Goal: Task Accomplishment & Management: Manage account settings

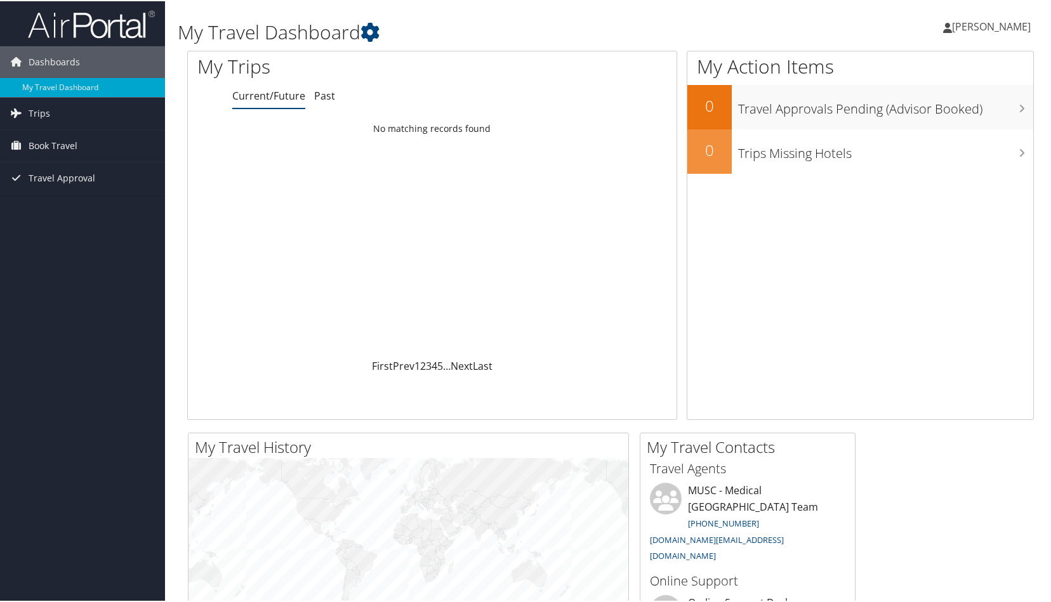
click at [964, 22] on span "[PERSON_NAME]" at bounding box center [991, 25] width 79 height 14
click at [933, 110] on link "View Travel Profile" at bounding box center [958, 113] width 142 height 22
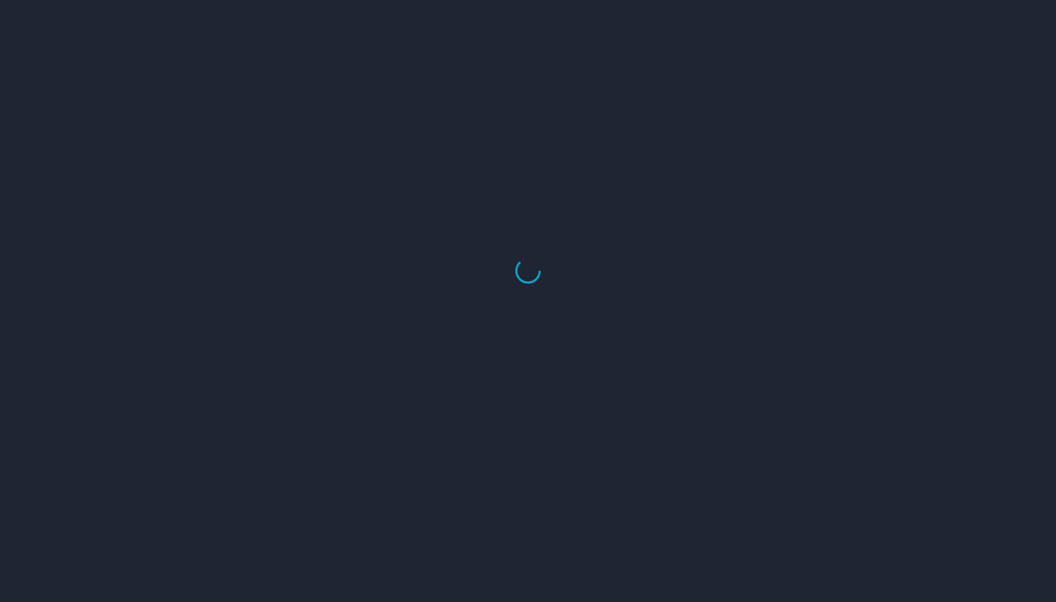
select select "US"
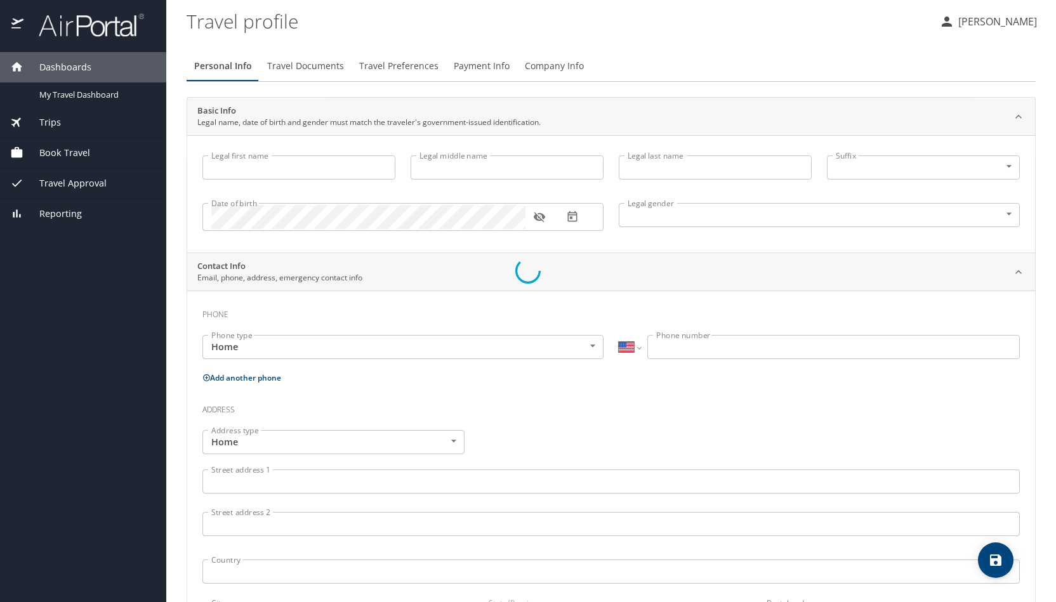
type input "Kyriaki"
type input "Zafeiroudi"
type input "Female"
select select "US"
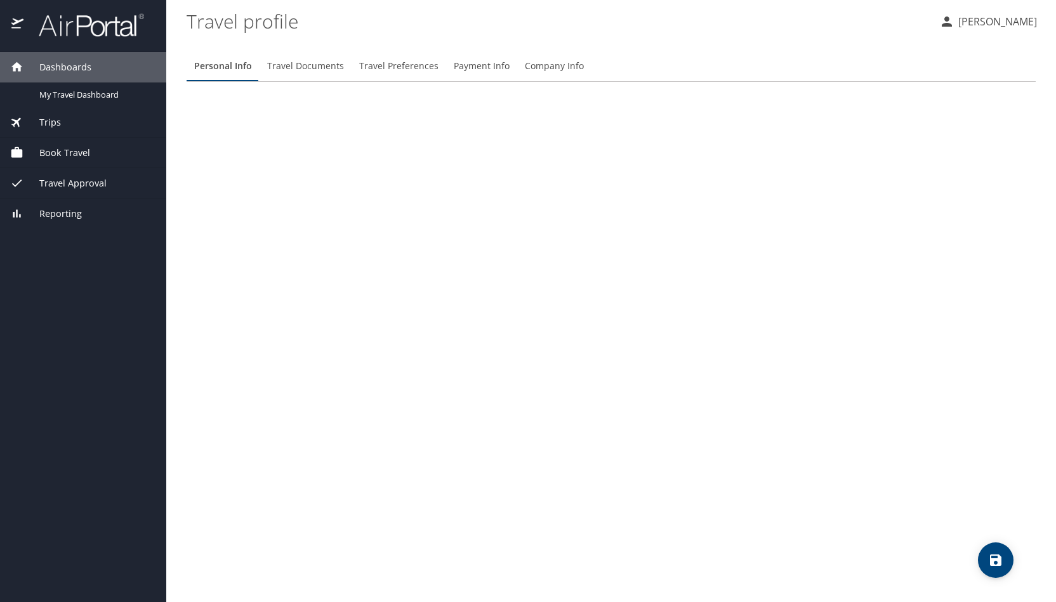
select select "US"
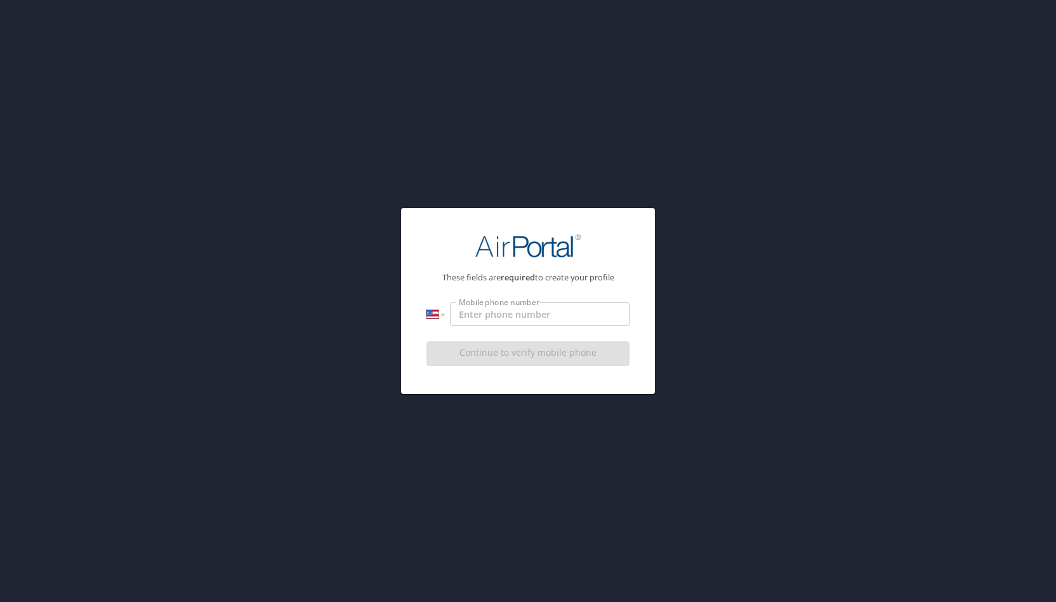
click at [560, 313] on input "Mobile phone number" at bounding box center [540, 314] width 180 height 24
type input "(781) 498-8866"
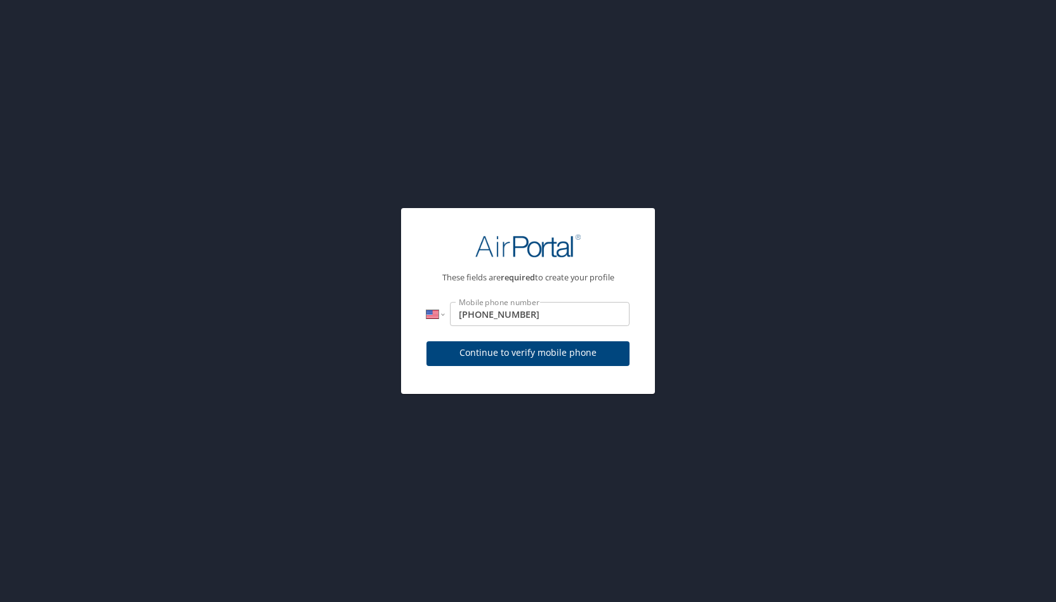
click at [634, 328] on div "These fields are required to create your profile International Afghanistan Ålan…" at bounding box center [528, 298] width 234 height 160
click at [601, 354] on span "Continue to verify mobile phone" at bounding box center [528, 353] width 183 height 16
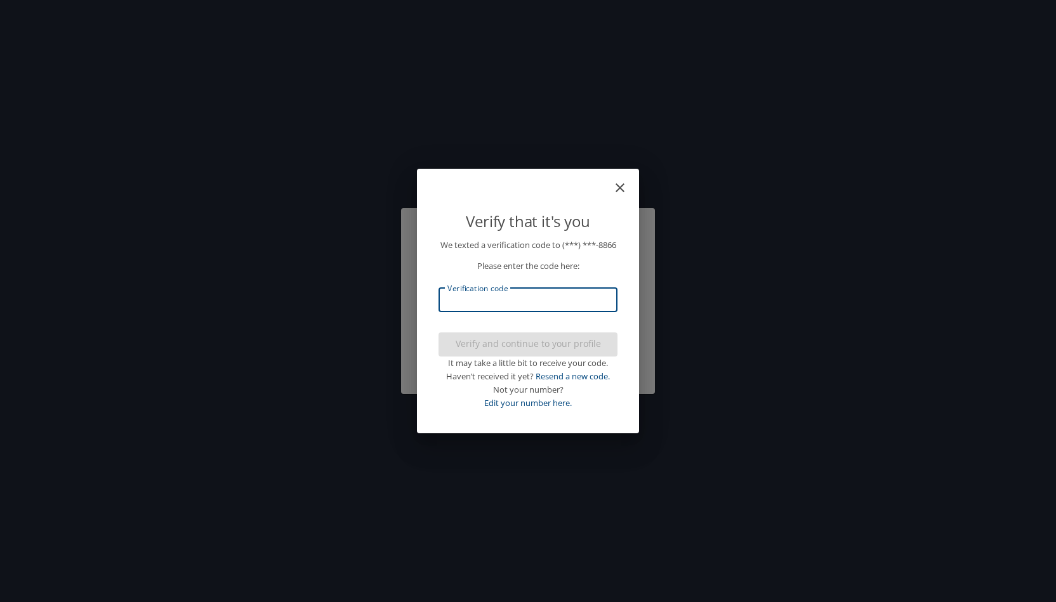
click at [529, 300] on input "Verification code" at bounding box center [528, 300] width 179 height 24
type input "528798"
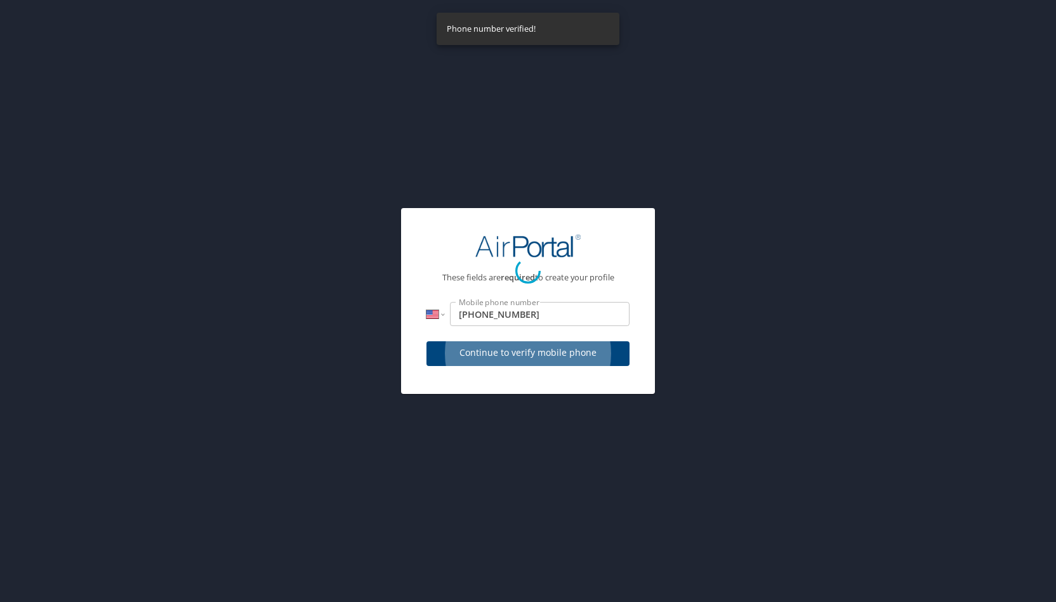
select select "US"
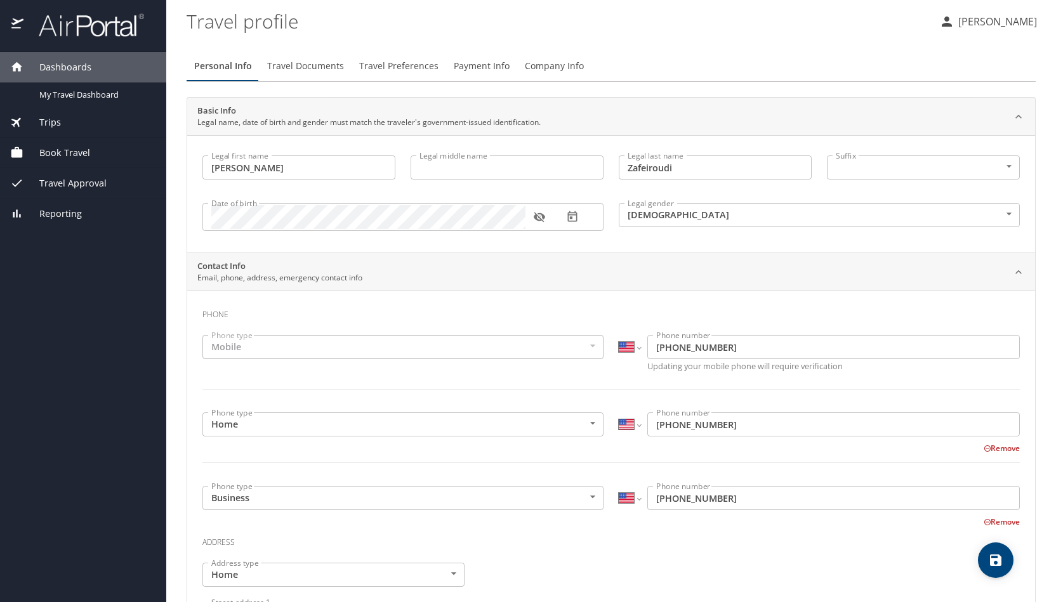
click at [541, 216] on icon "button" at bounding box center [539, 217] width 13 height 13
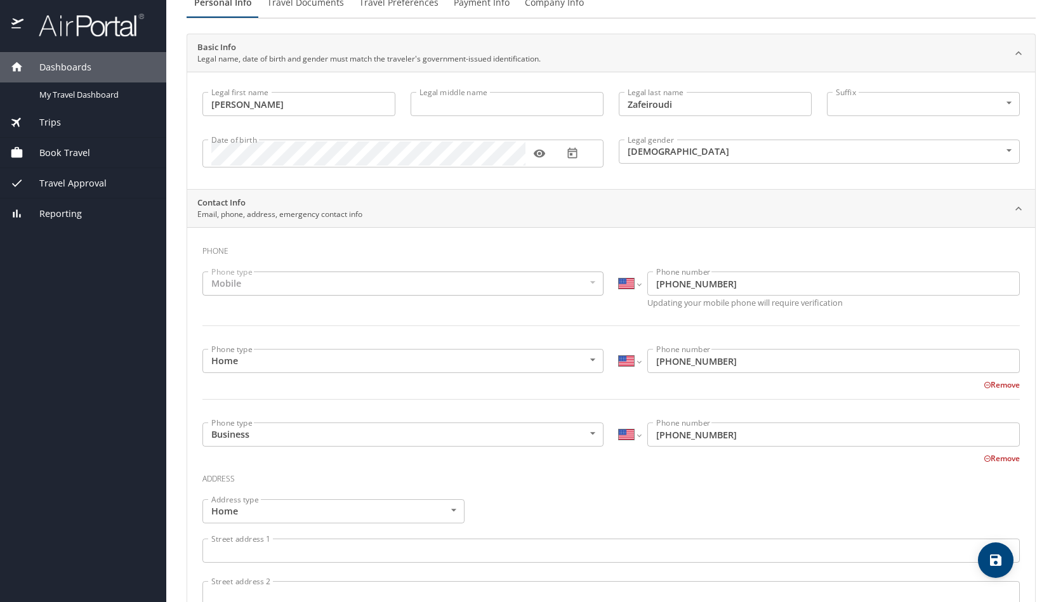
click at [446, 281] on div "Mobile" at bounding box center [402, 284] width 401 height 24
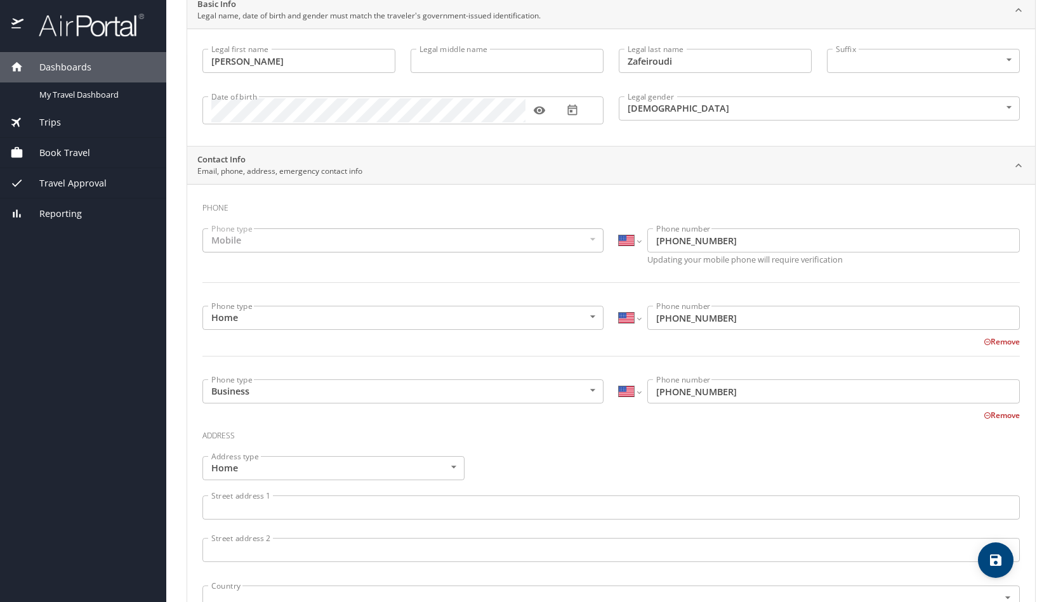
scroll to position [127, 0]
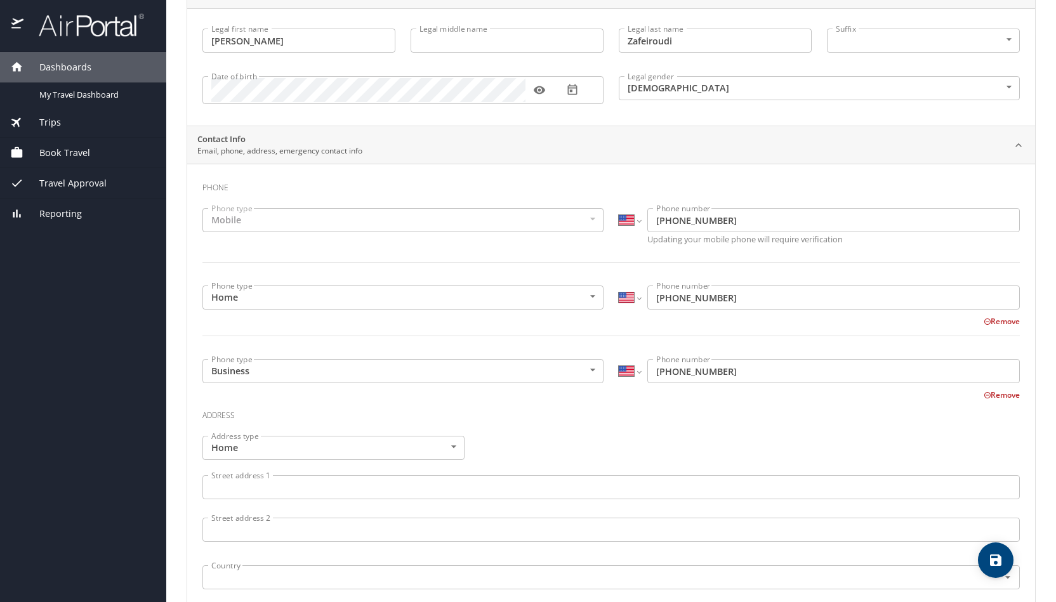
click at [984, 323] on icon at bounding box center [988, 322] width 8 height 8
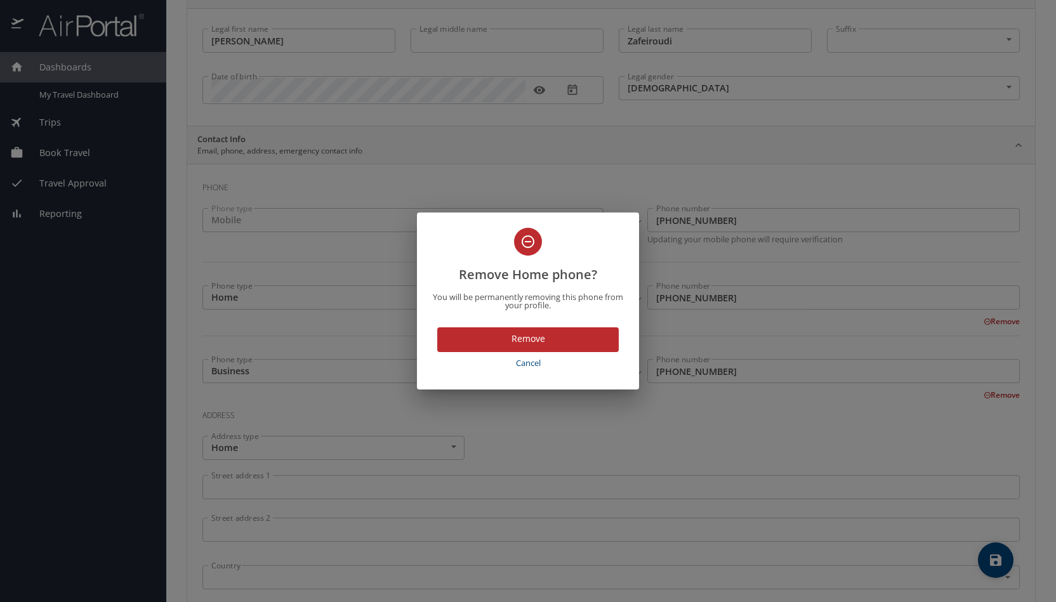
click at [585, 335] on span "Remove" at bounding box center [528, 339] width 161 height 16
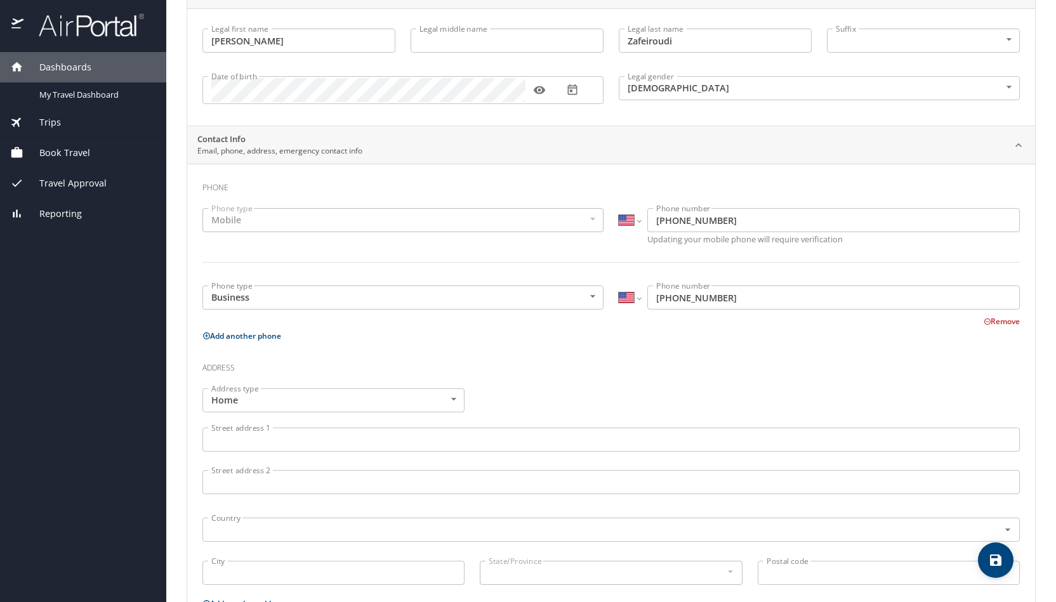
click at [840, 352] on div "Phone Phone type Mobile Mobile Phone type International Afghanistan Åland Islan…" at bounding box center [611, 454] width 818 height 561
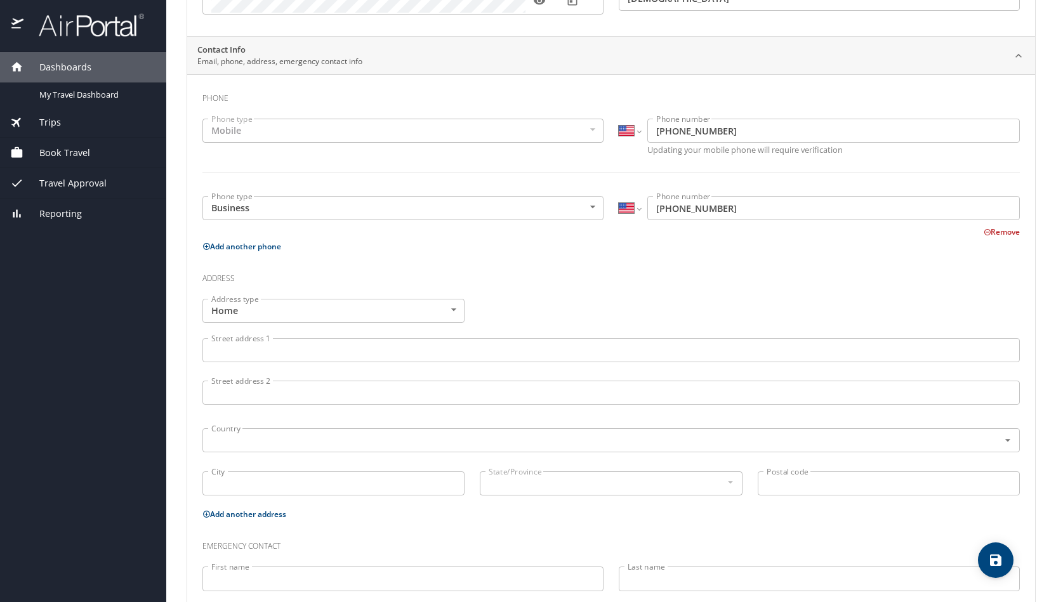
scroll to position [254, 0]
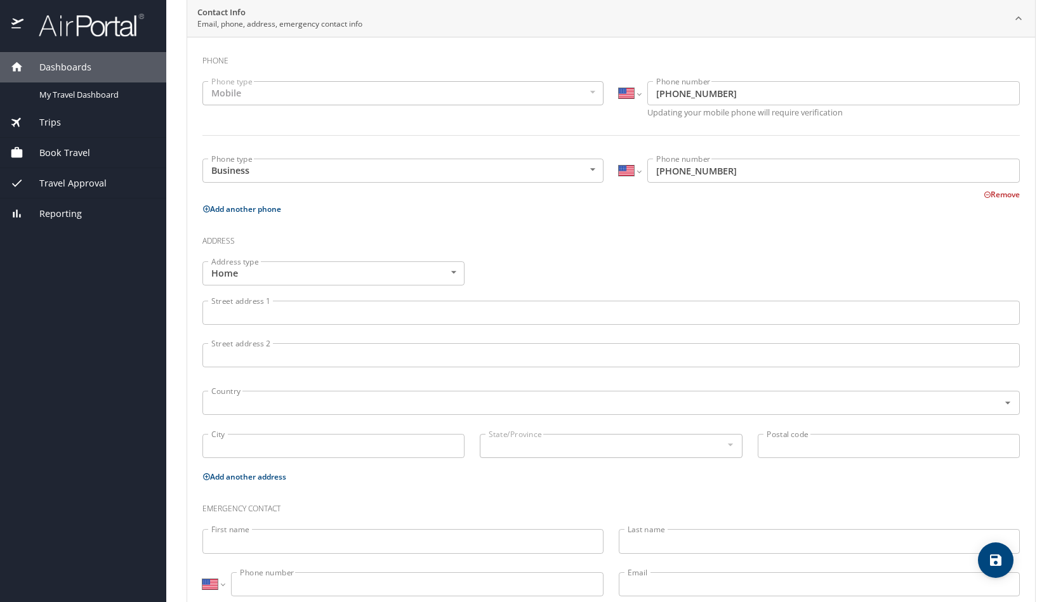
click at [350, 308] on input "Street address 1" at bounding box center [611, 313] width 818 height 24
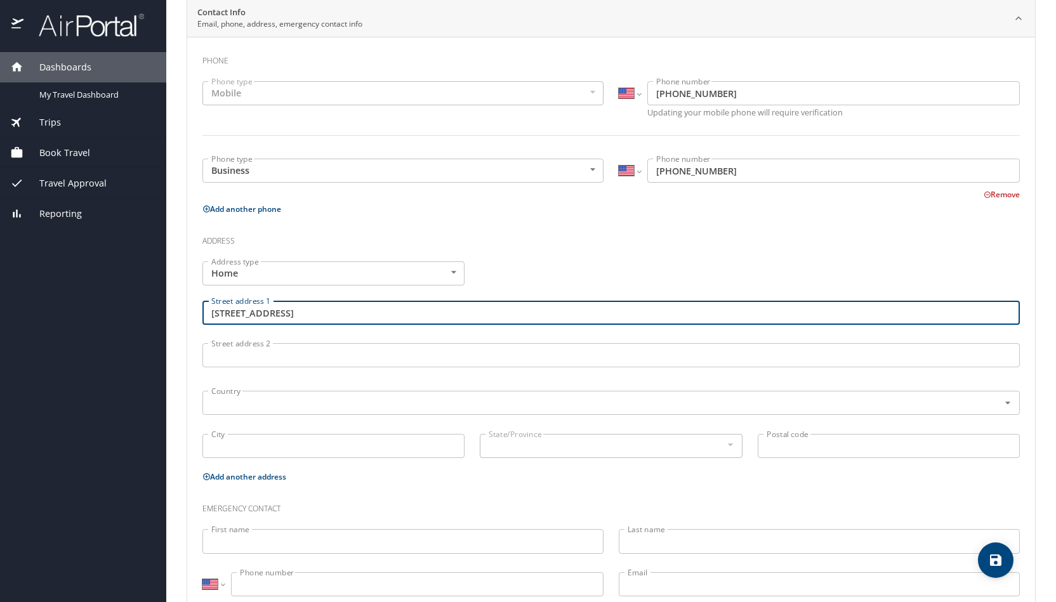
type input "46 Soldiers Field Pl."
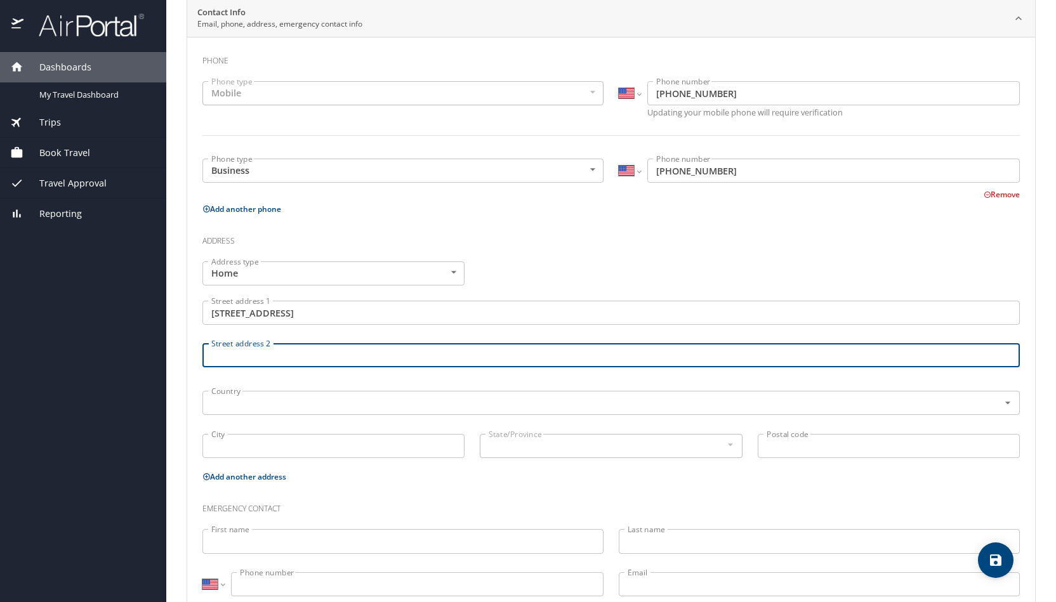
click at [320, 353] on input "Street address 2" at bounding box center [611, 355] width 818 height 24
type input "Apt. 616"
click at [314, 399] on input "text" at bounding box center [592, 403] width 773 height 17
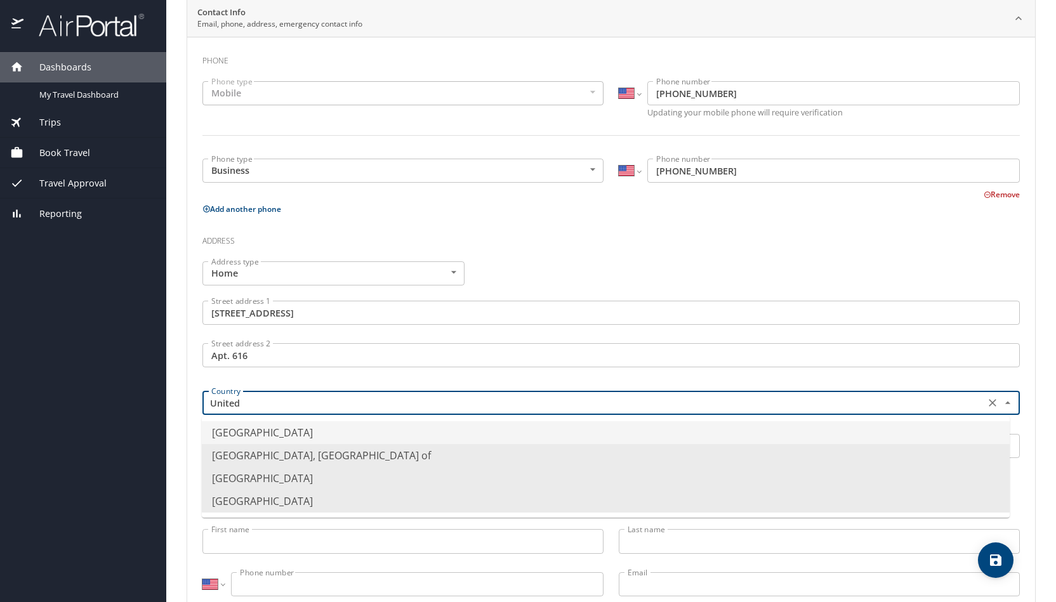
click at [314, 430] on li "United States of America" at bounding box center [606, 433] width 808 height 23
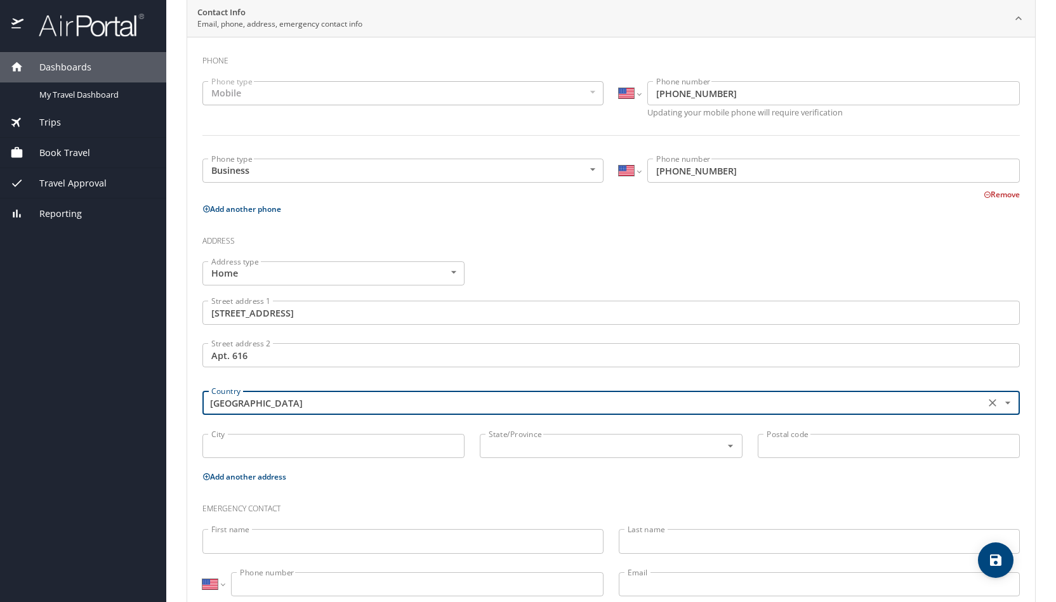
type input "United States of America"
click at [300, 444] on input "City" at bounding box center [333, 446] width 262 height 24
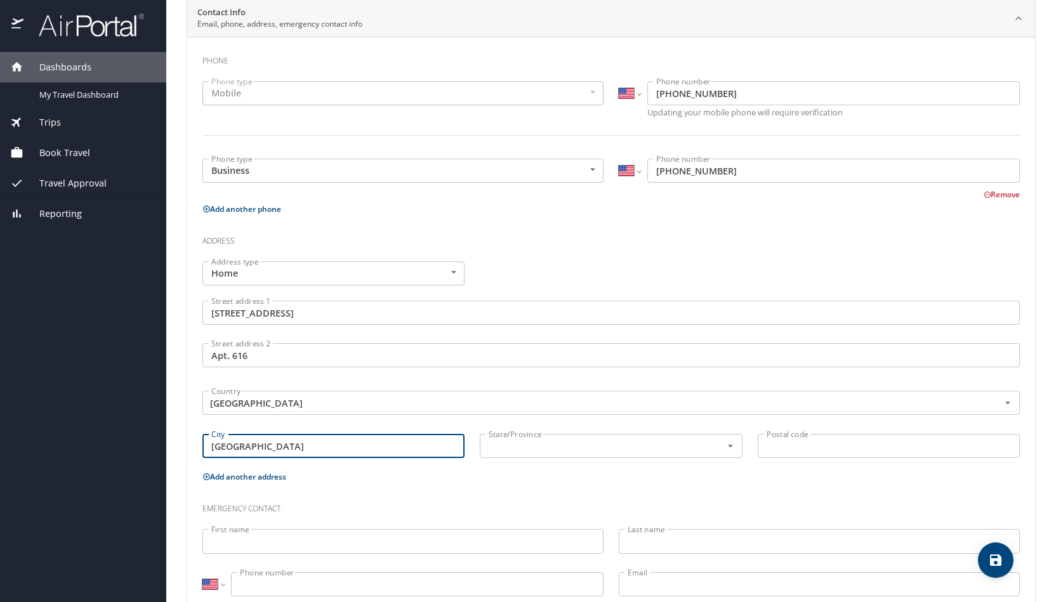
type input "Boston"
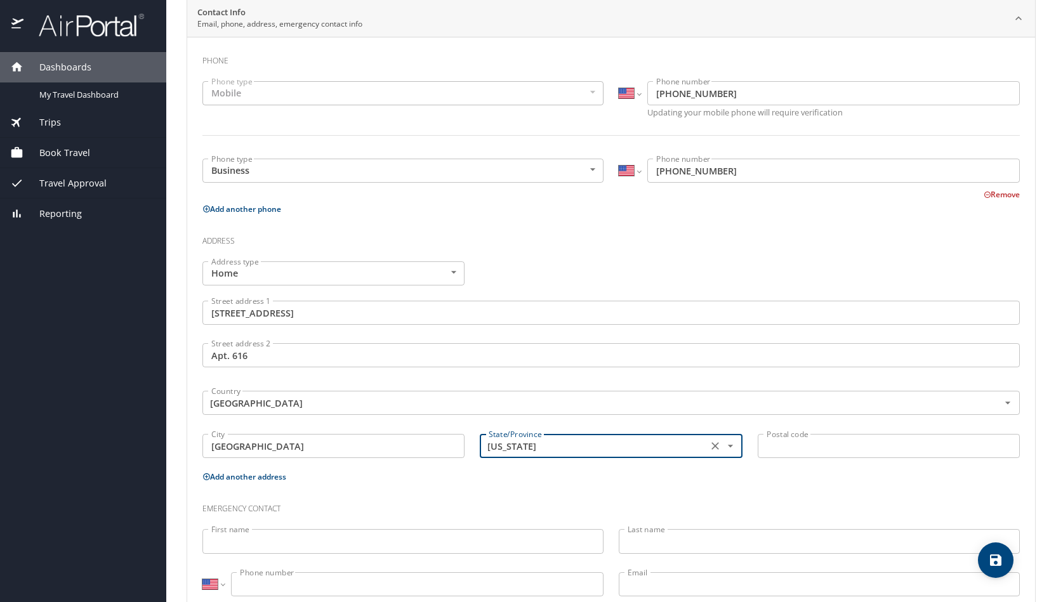
type input "Massachusetts"
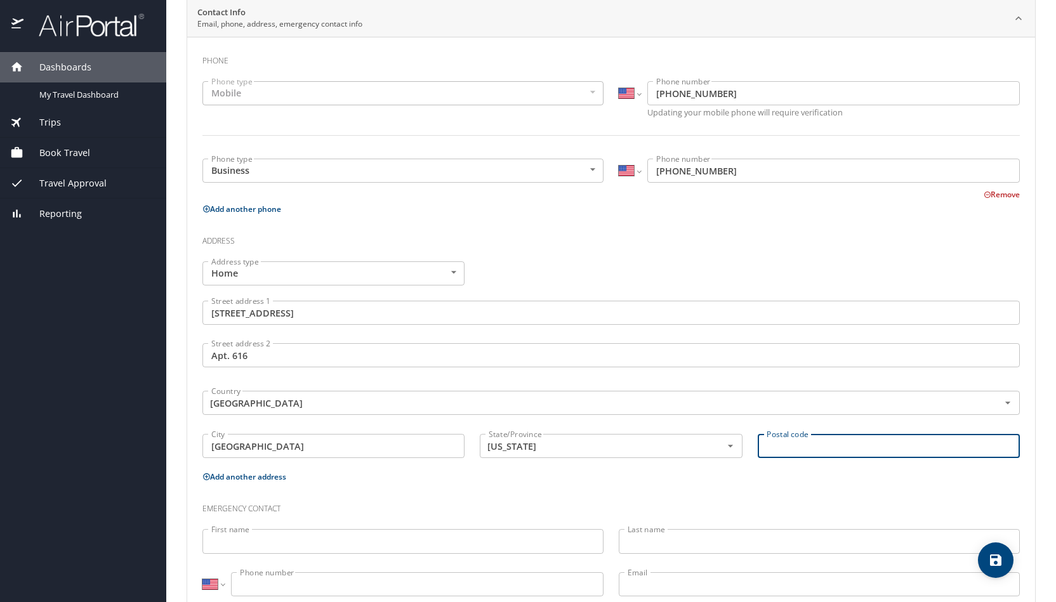
click at [824, 451] on input "Postal code" at bounding box center [889, 446] width 262 height 24
type input "02135"
click at [675, 516] on div "Emergency contact" at bounding box center [611, 505] width 833 height 34
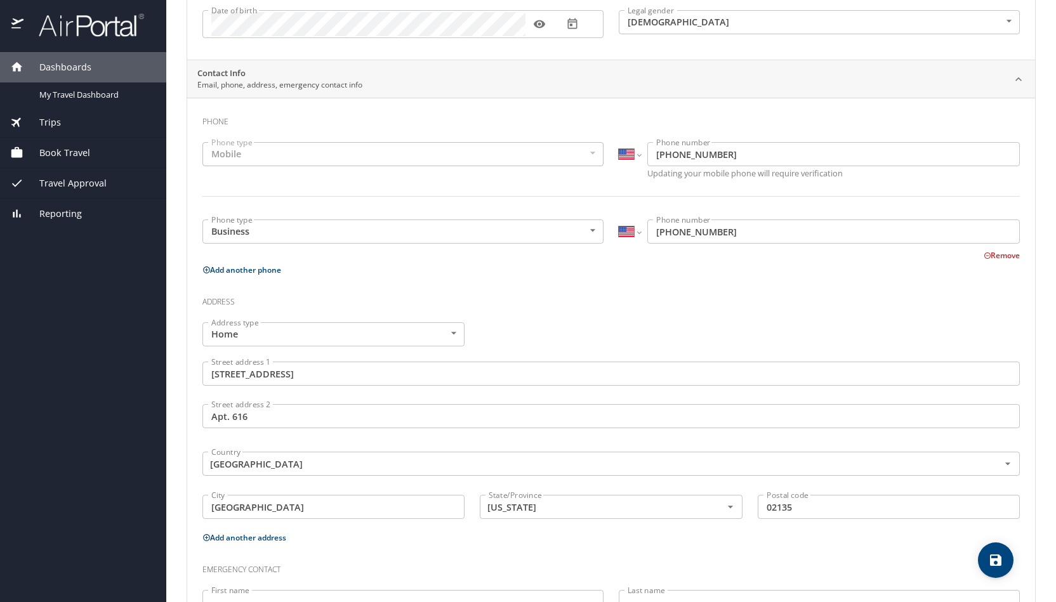
scroll to position [287, 0]
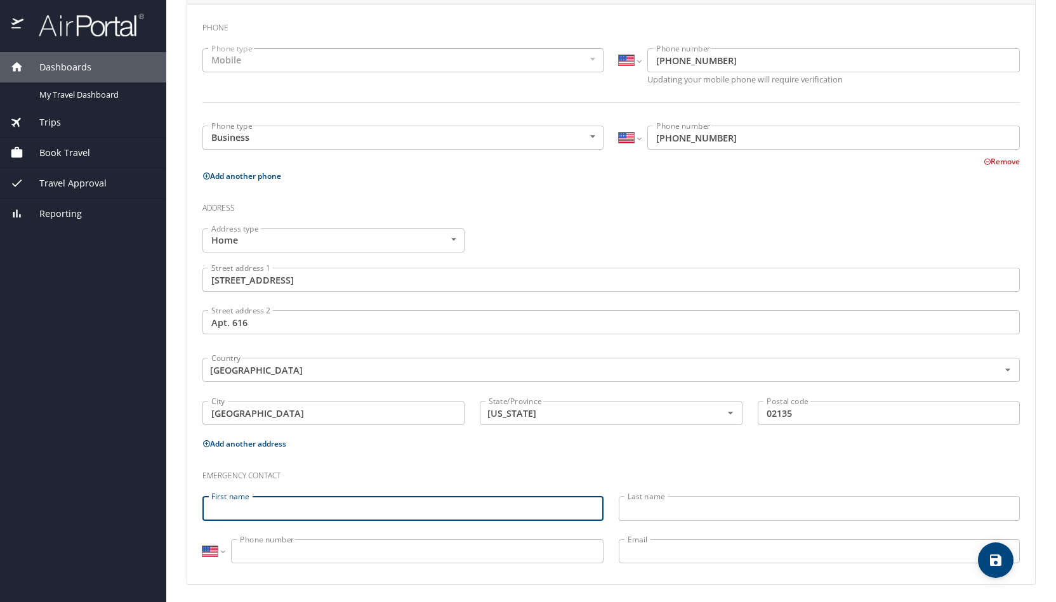
click at [417, 509] on input "First name" at bounding box center [402, 508] width 401 height 24
type input "Evangelos Pavlos"
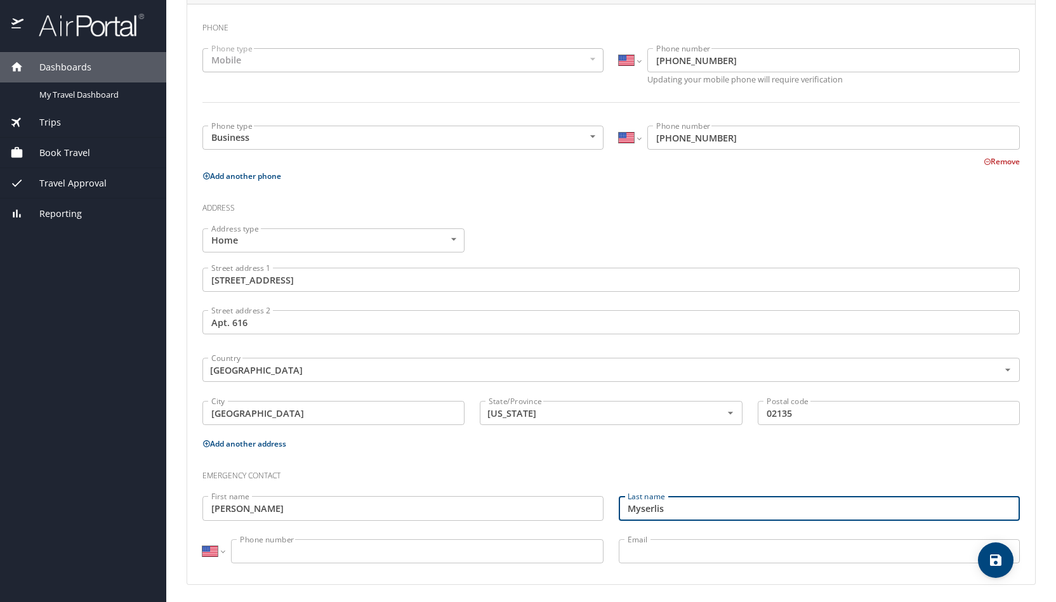
type input "Myserlis"
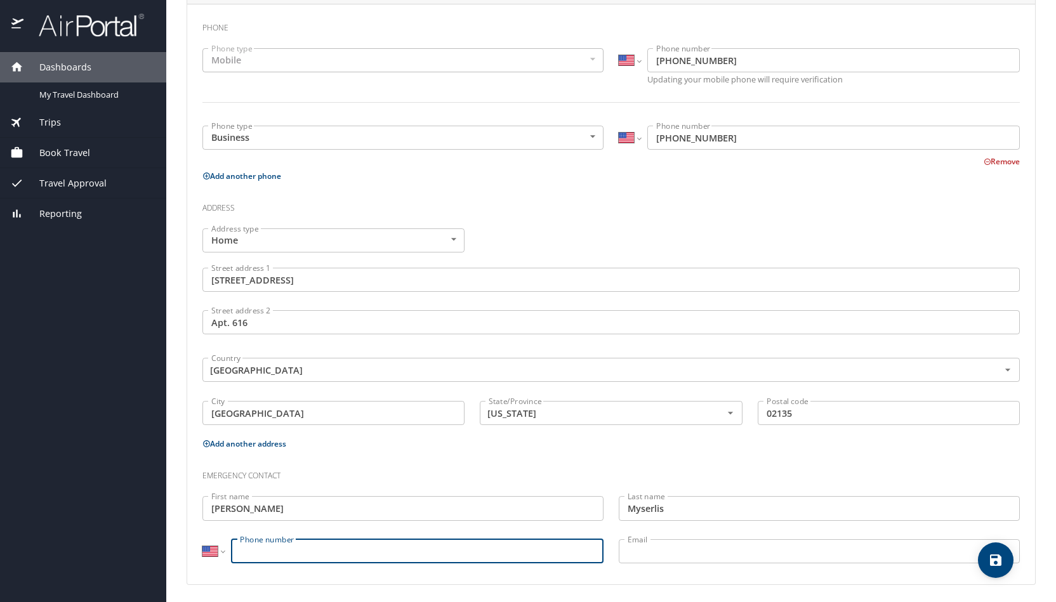
click at [399, 543] on input "Phone number" at bounding box center [417, 552] width 373 height 24
type input "(617) 899-7124"
click at [665, 547] on input "Email" at bounding box center [819, 552] width 401 height 24
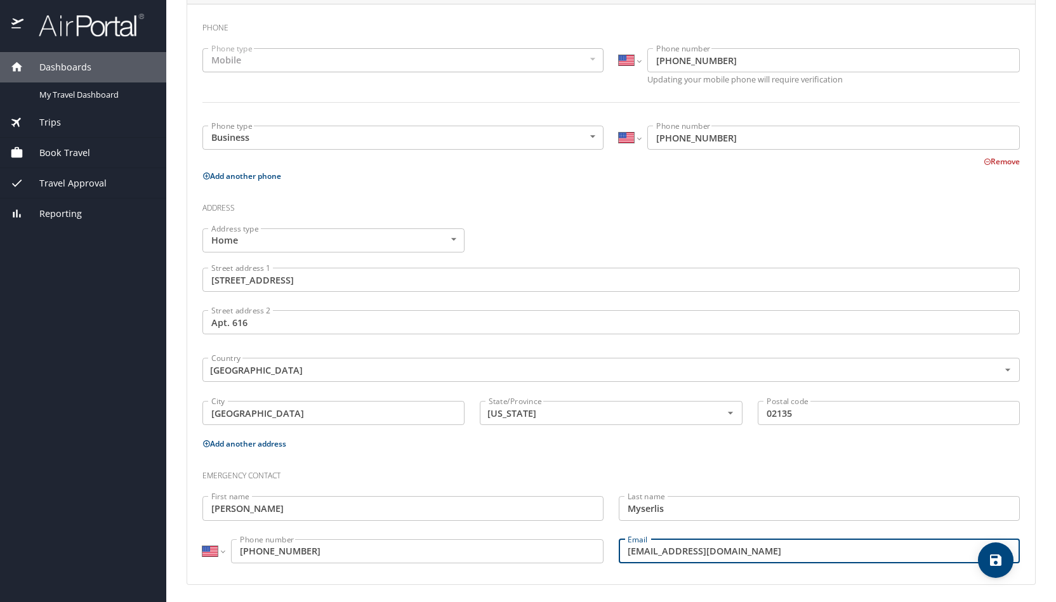
type input "pmyserlis@gmail.com"
click at [722, 462] on h3 "Emergency contact" at bounding box center [611, 473] width 818 height 22
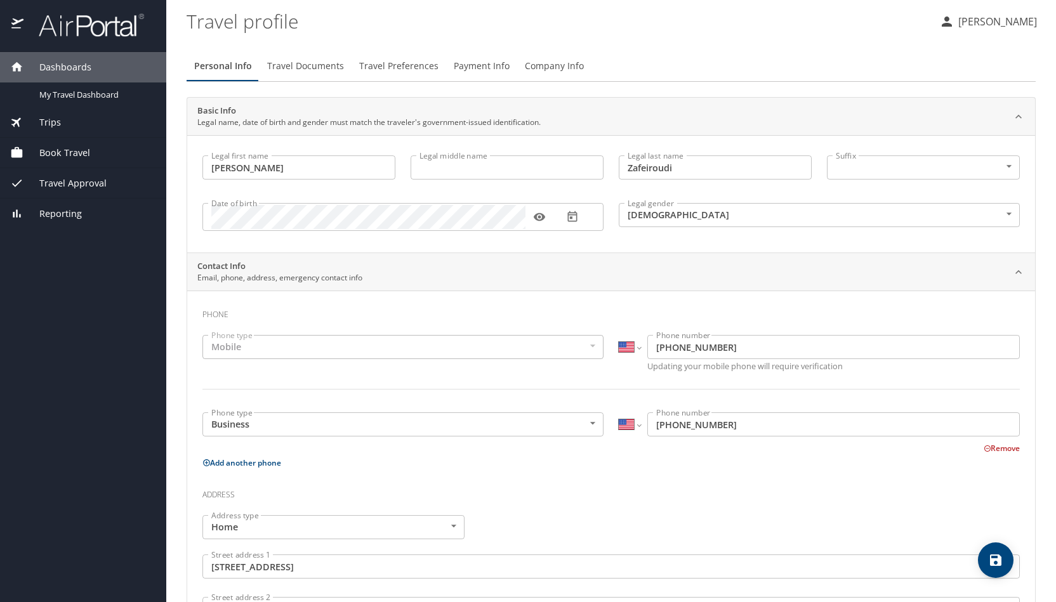
click at [302, 70] on span "Travel Documents" at bounding box center [305, 66] width 77 height 16
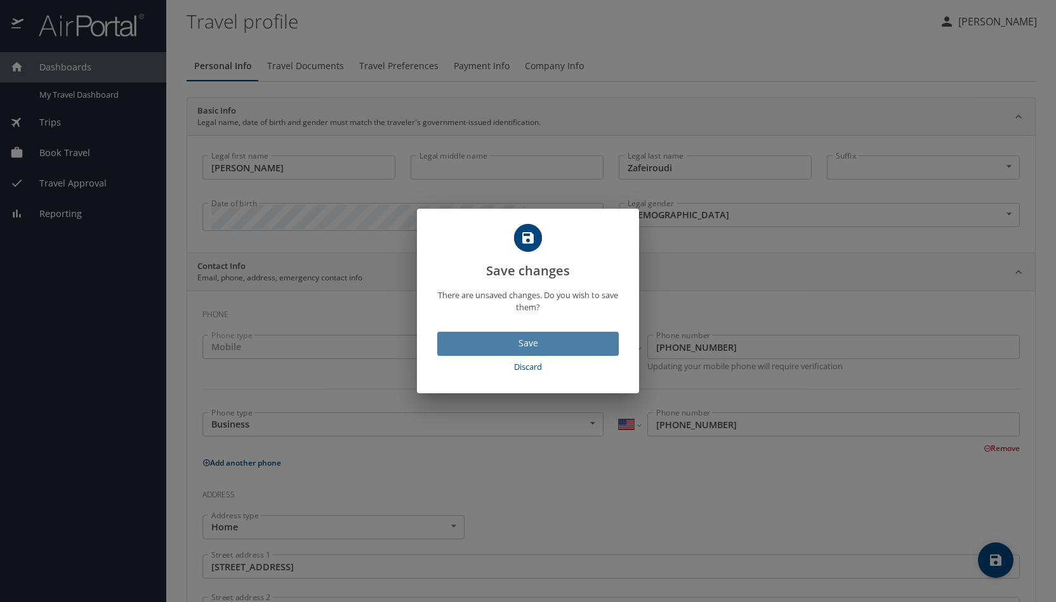
click at [544, 354] on button "Save" at bounding box center [528, 344] width 182 height 25
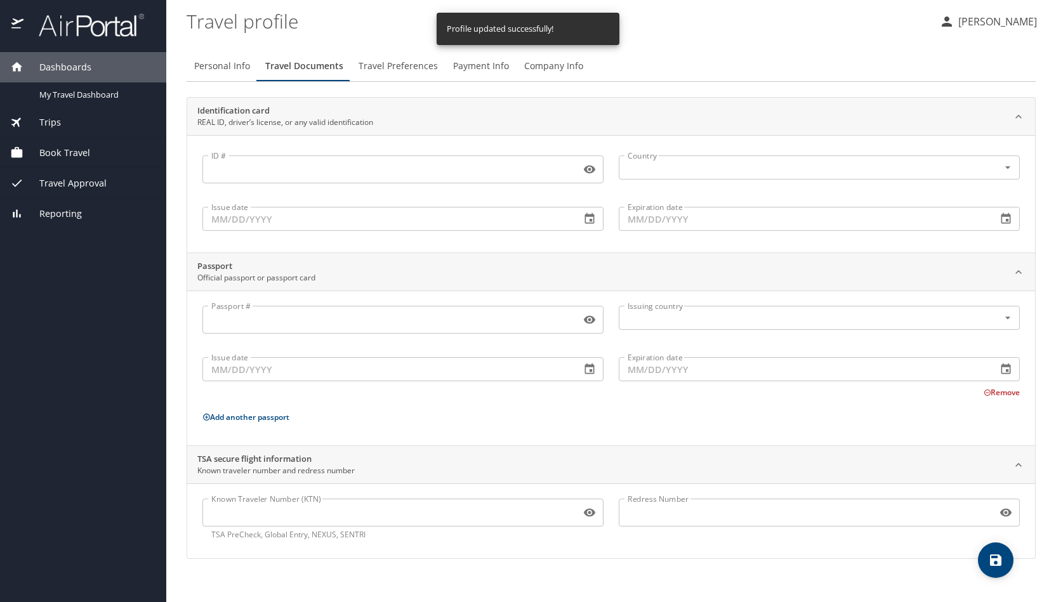
click at [412, 66] on span "Travel Preferences" at bounding box center [398, 66] width 79 height 16
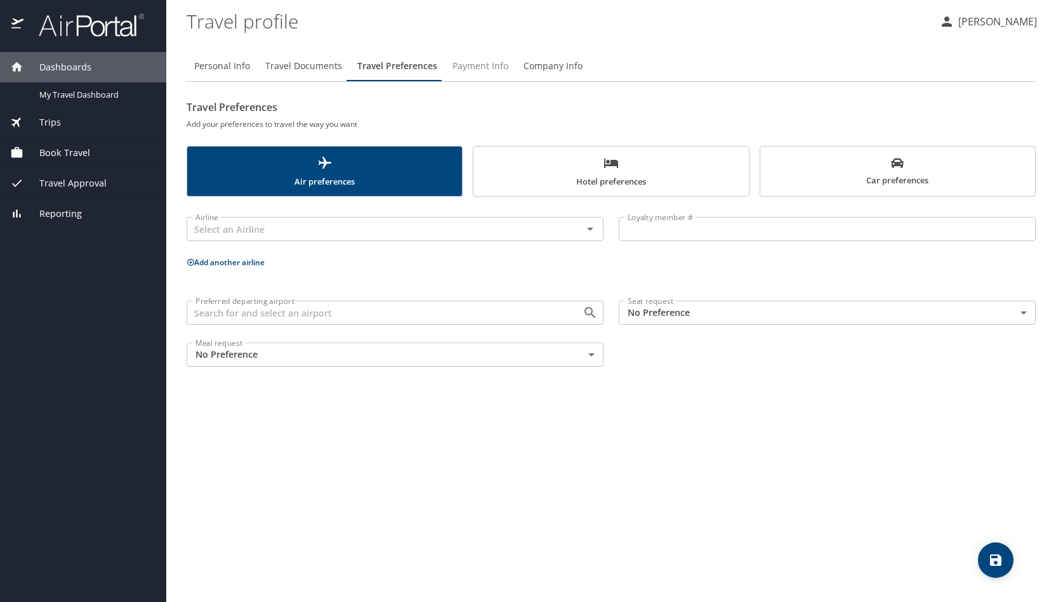
click at [476, 65] on span "Payment Info" at bounding box center [481, 66] width 56 height 16
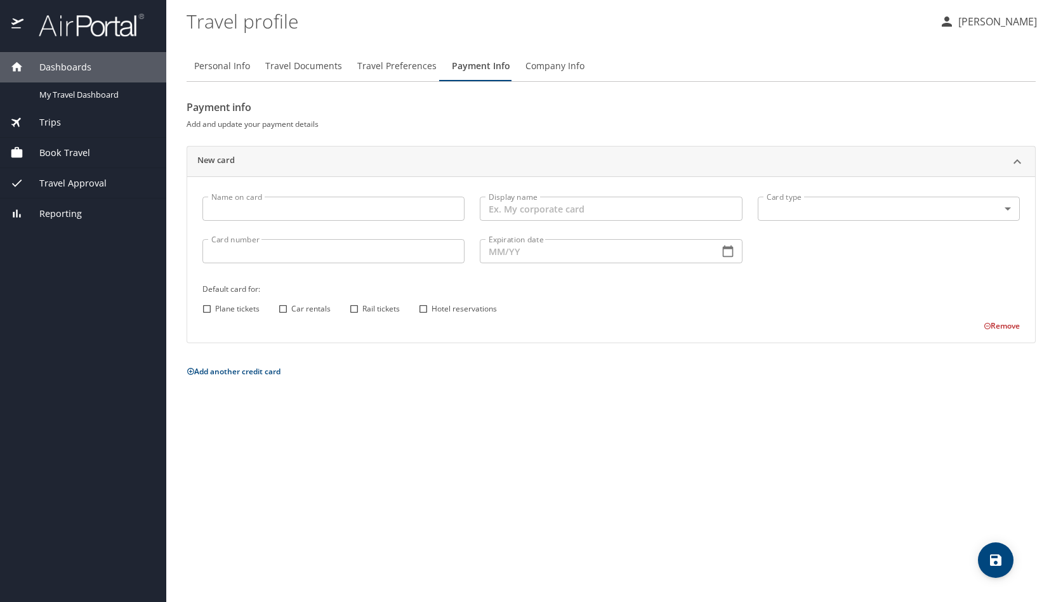
click at [229, 74] on button "Personal Info" at bounding box center [222, 66] width 71 height 30
select select "US"
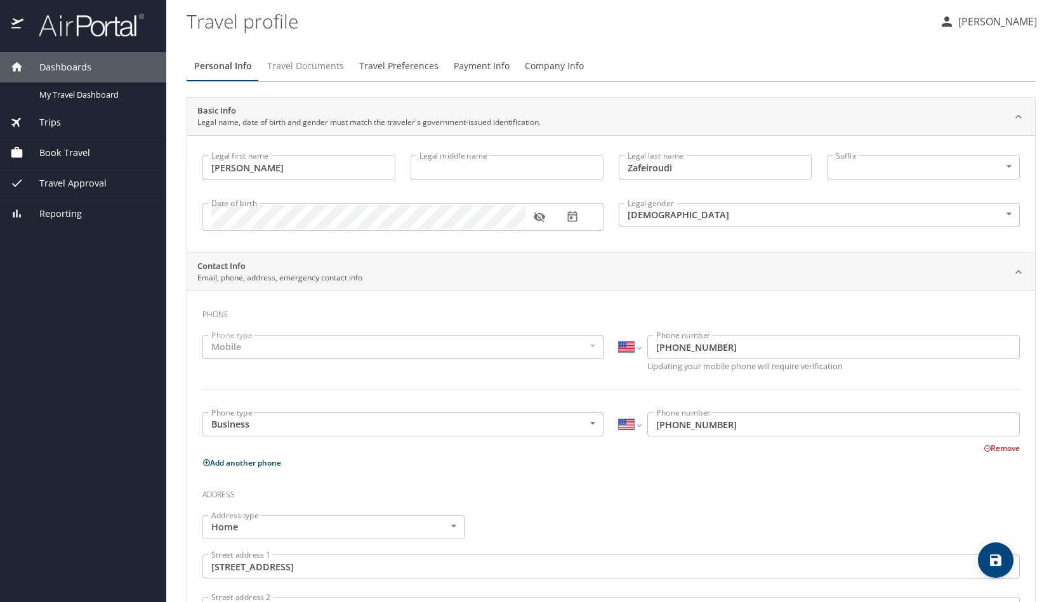
click at [311, 62] on span "Travel Documents" at bounding box center [305, 66] width 77 height 16
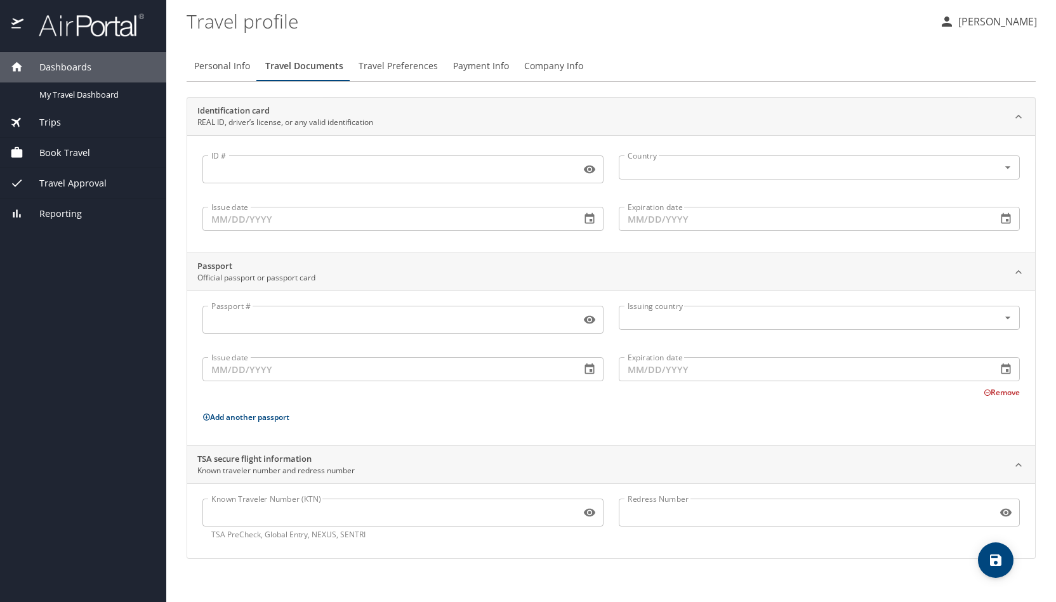
click at [454, 70] on span "Payment Info" at bounding box center [481, 66] width 56 height 16
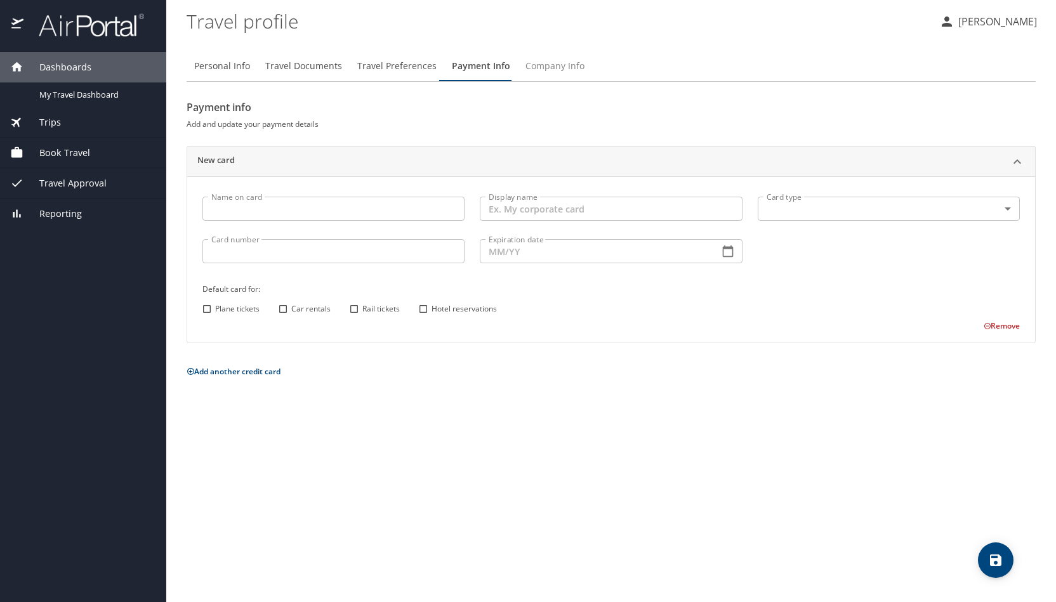
click at [562, 70] on span "Company Info" at bounding box center [555, 66] width 59 height 16
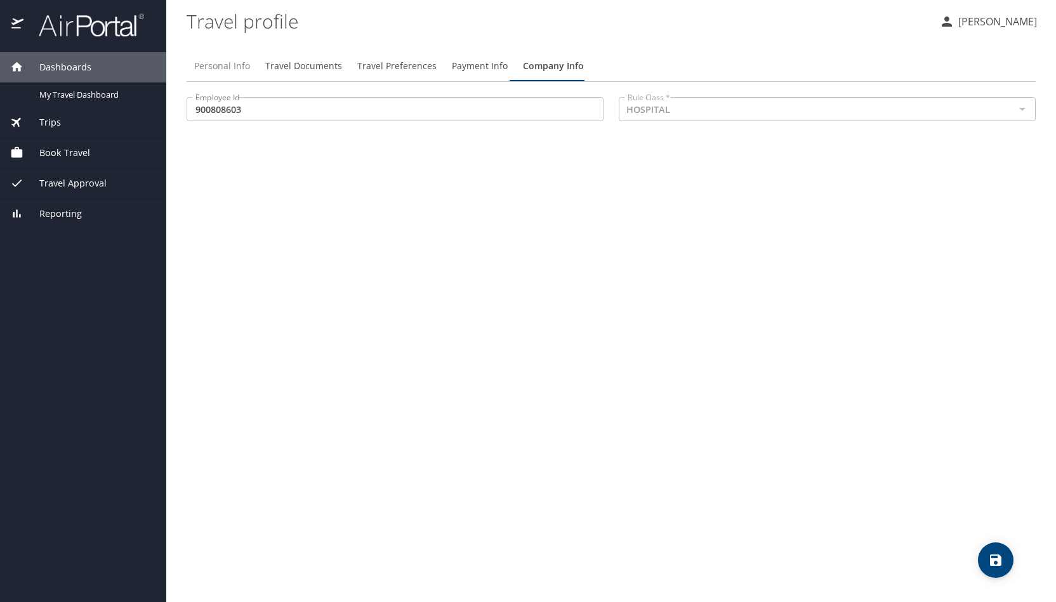
click at [218, 60] on span "Personal Info" at bounding box center [222, 66] width 56 height 16
select select "US"
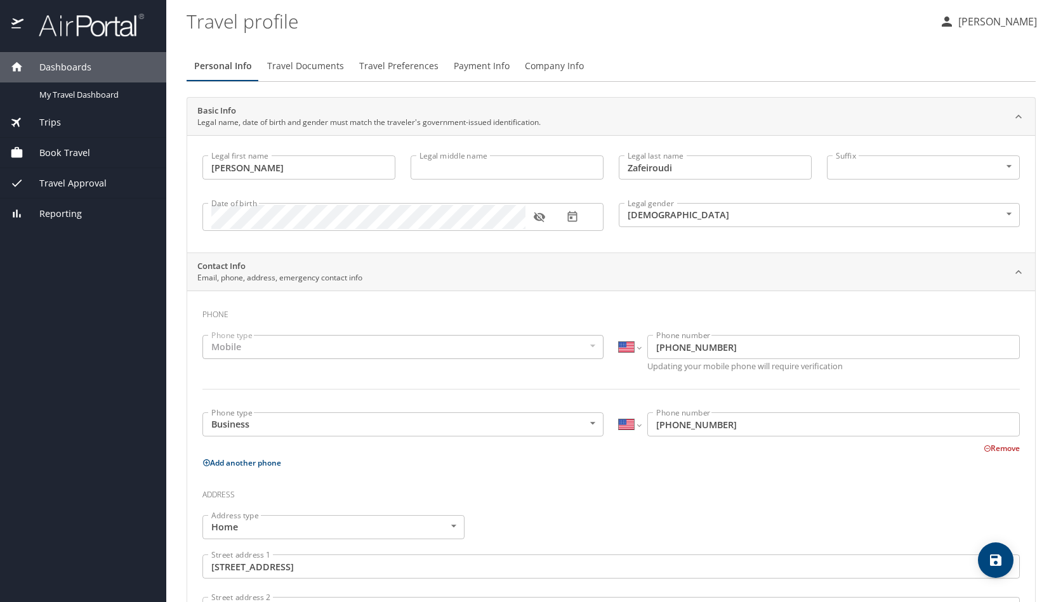
click at [93, 154] on div "Book Travel" at bounding box center [83, 153] width 146 height 14
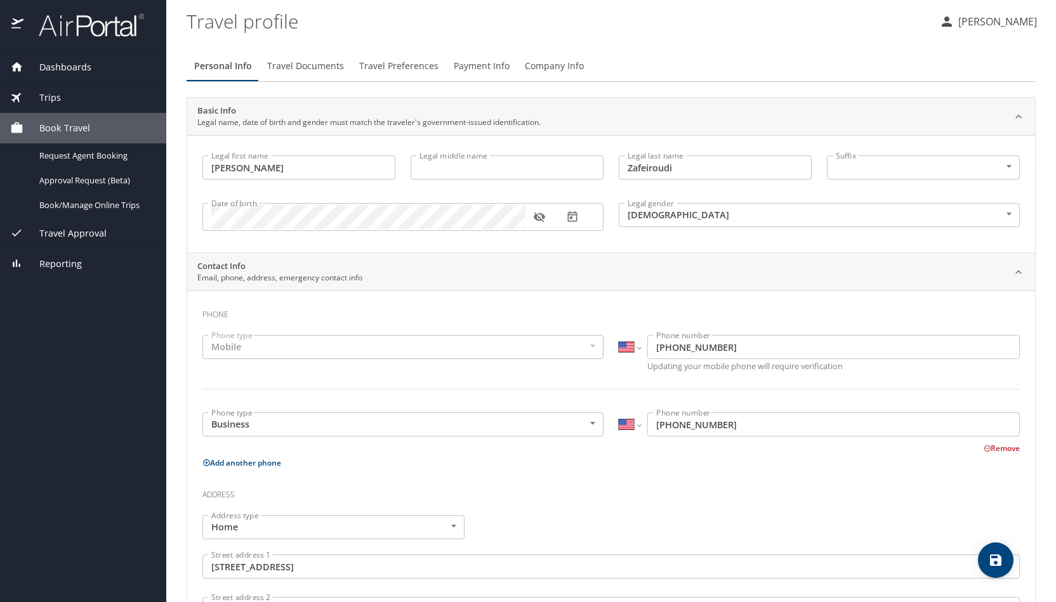
click at [63, 95] on div "Trips" at bounding box center [83, 98] width 146 height 14
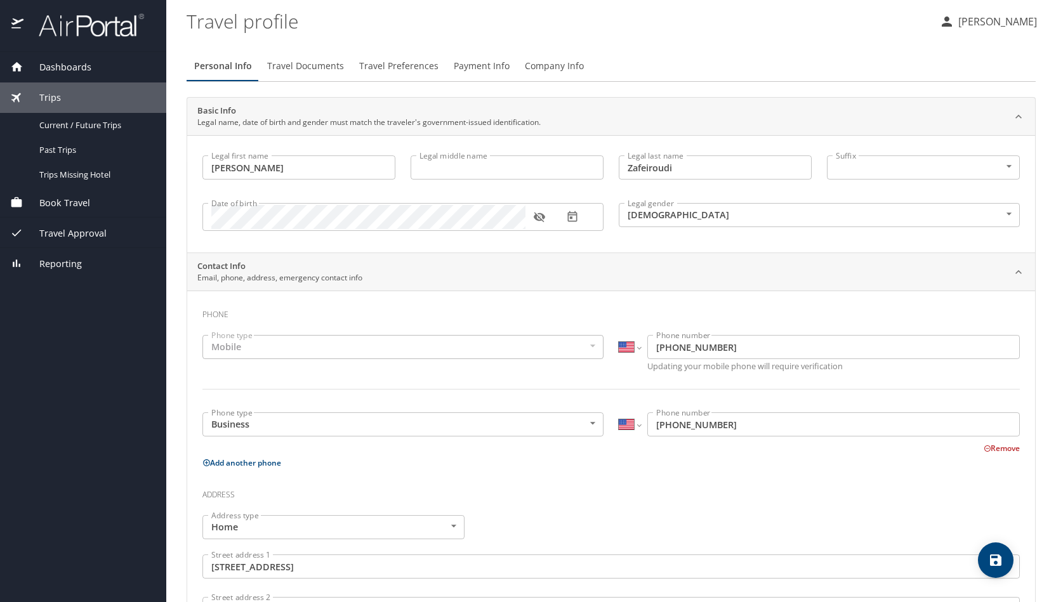
click at [78, 56] on div "Dashboards" at bounding box center [83, 67] width 166 height 30
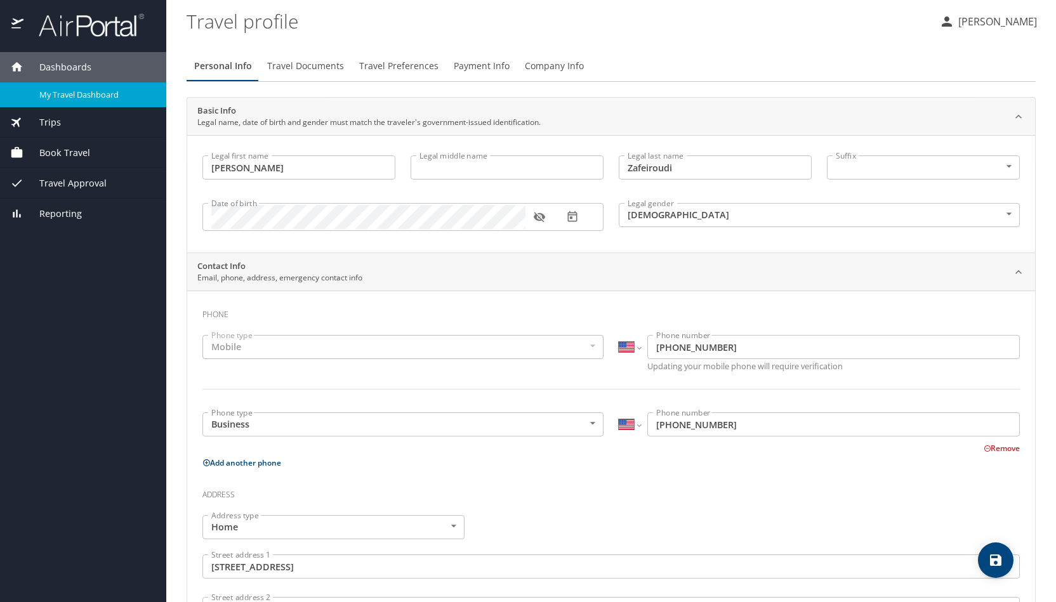
click at [77, 103] on link "My Travel Dashboard" at bounding box center [83, 95] width 166 height 25
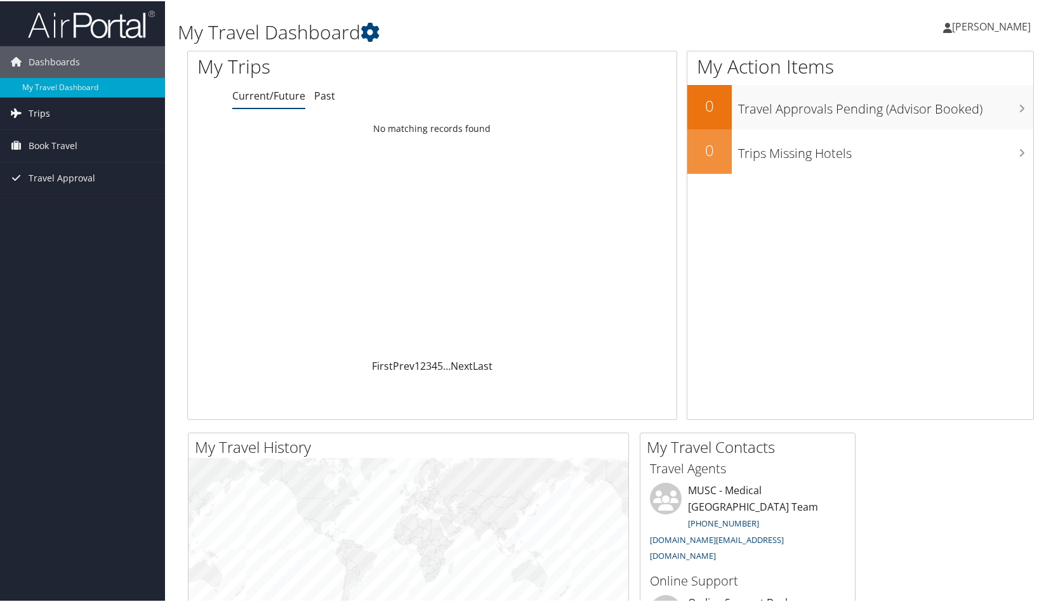
click at [39, 109] on span "Trips" at bounding box center [40, 112] width 22 height 32
click at [50, 147] on span "Book Travel" at bounding box center [53, 145] width 49 height 32
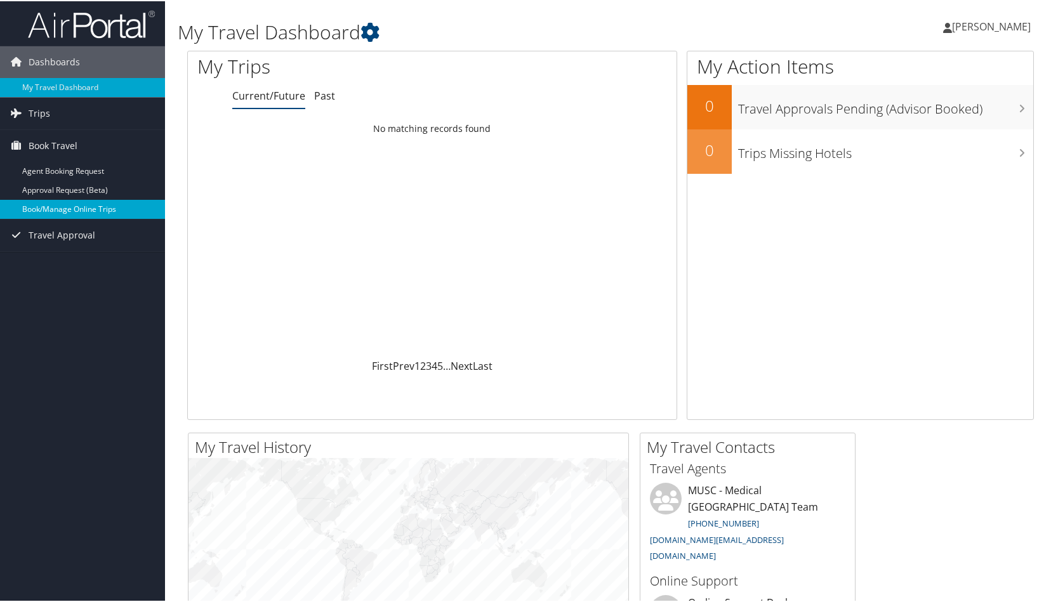
click at [74, 209] on link "Book/Manage Online Trips" at bounding box center [82, 208] width 165 height 19
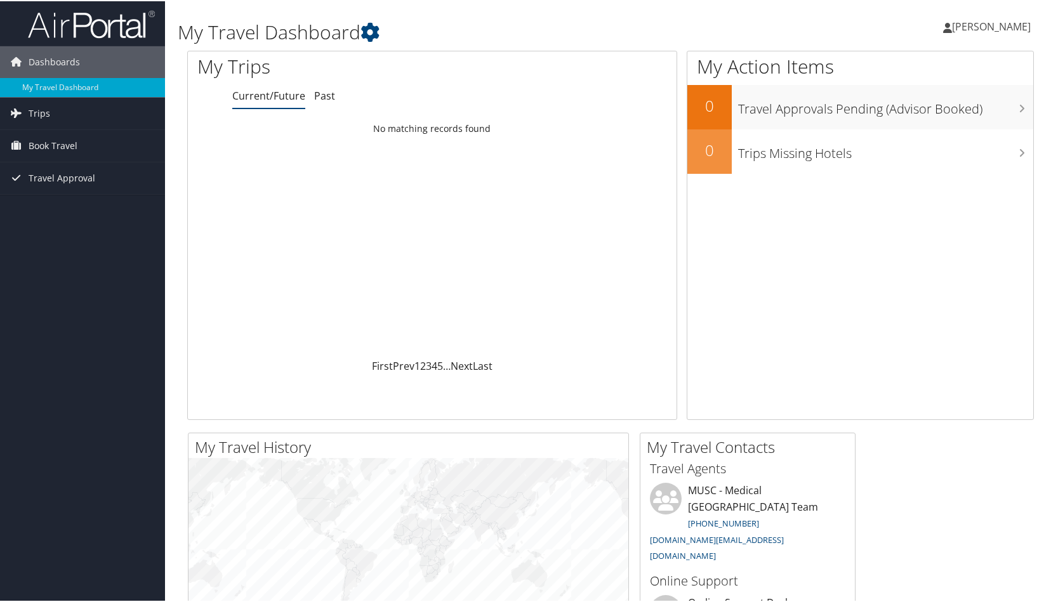
click at [48, 142] on span "Book Travel" at bounding box center [53, 145] width 49 height 32
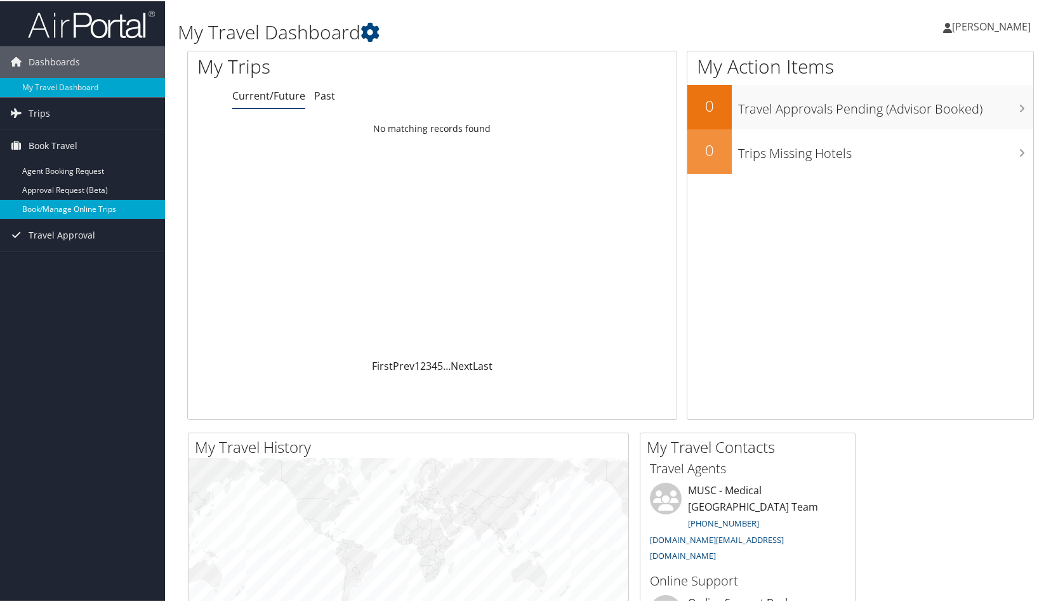
click at [72, 206] on link "Book/Manage Online Trips" at bounding box center [82, 208] width 165 height 19
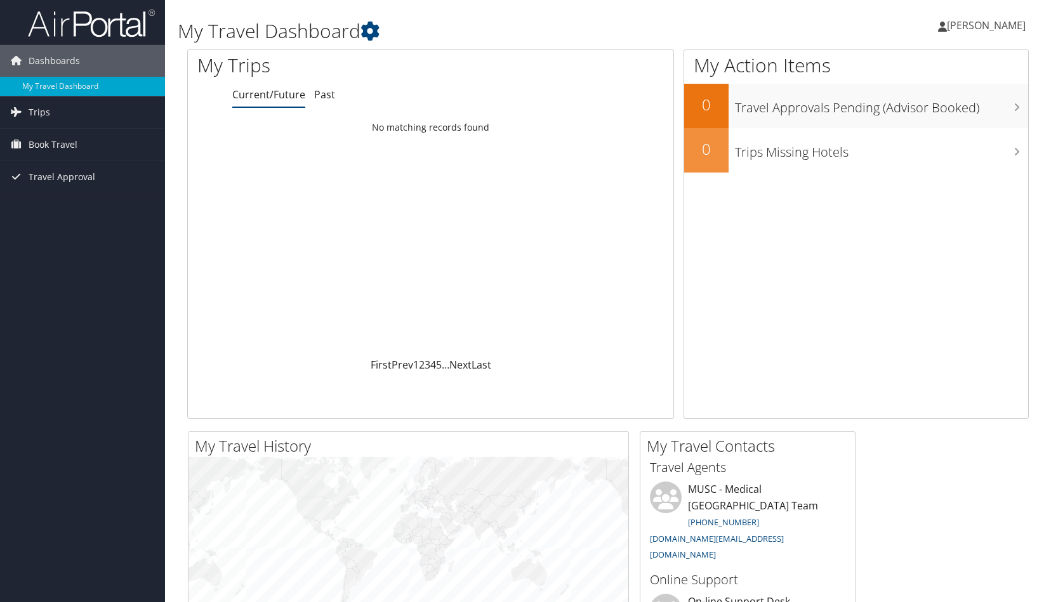
click at [34, 110] on span "Trips" at bounding box center [40, 112] width 22 height 32
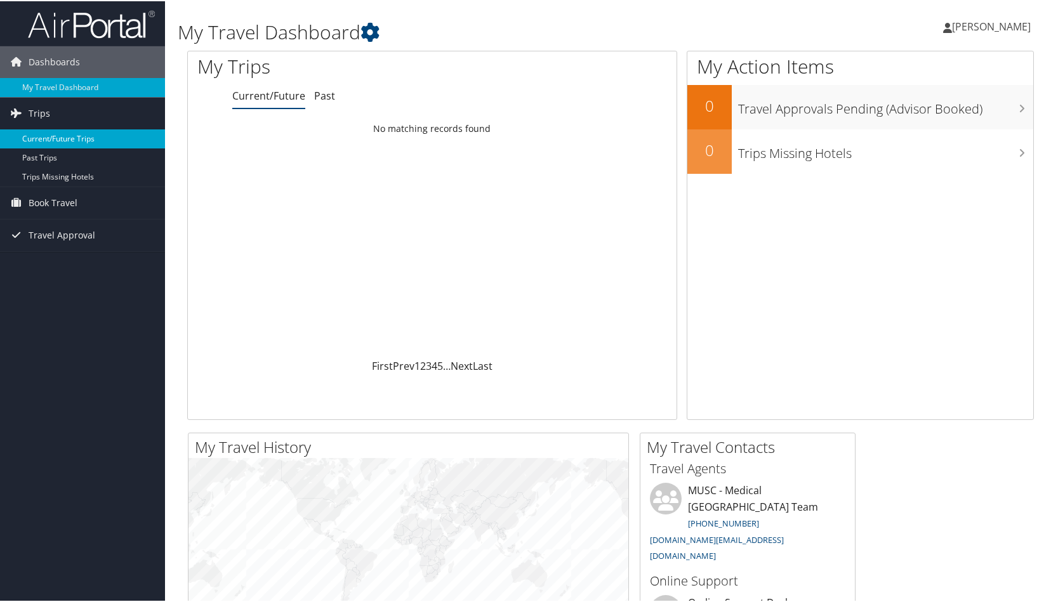
click at [44, 134] on link "Current/Future Trips" at bounding box center [82, 137] width 165 height 19
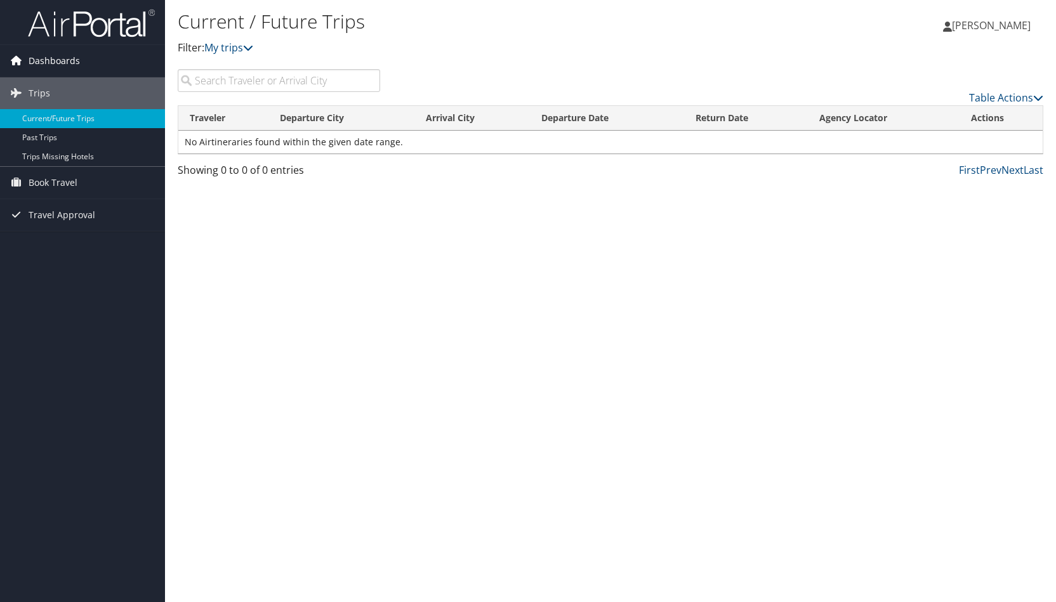
click at [64, 60] on span "Dashboards" at bounding box center [54, 61] width 51 height 32
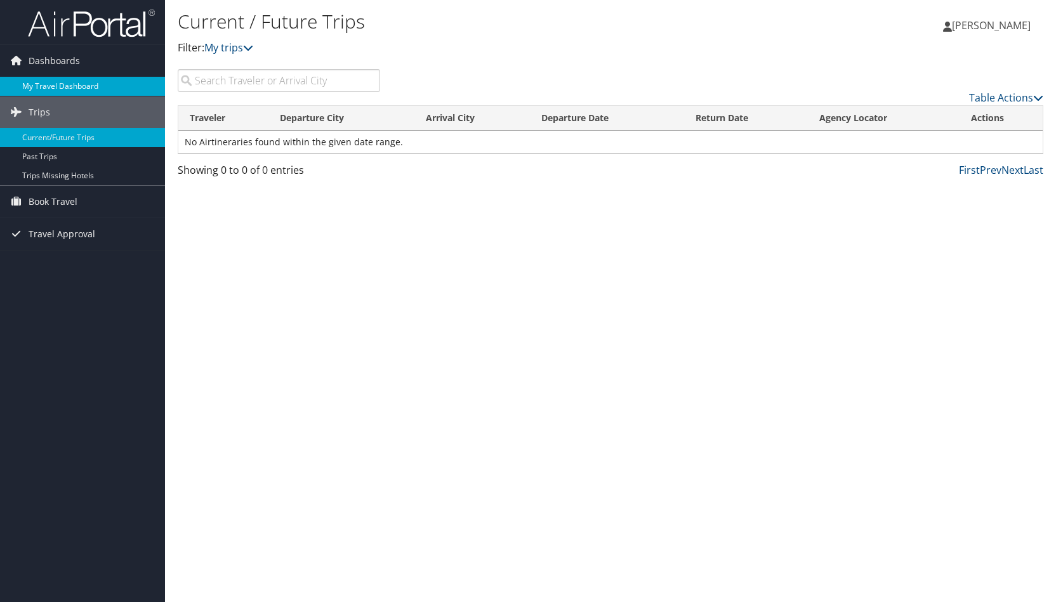
click at [69, 86] on link "My Travel Dashboard" at bounding box center [82, 86] width 165 height 19
